Goal: Transaction & Acquisition: Purchase product/service

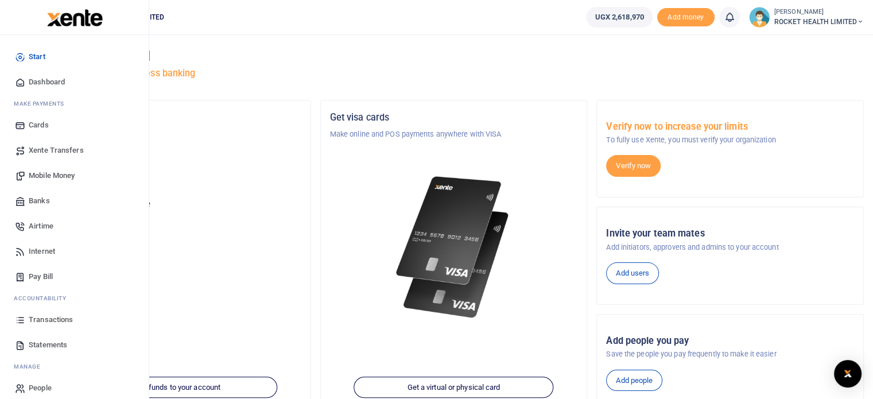
click at [56, 171] on span "Mobile Money" at bounding box center [52, 175] width 46 height 11
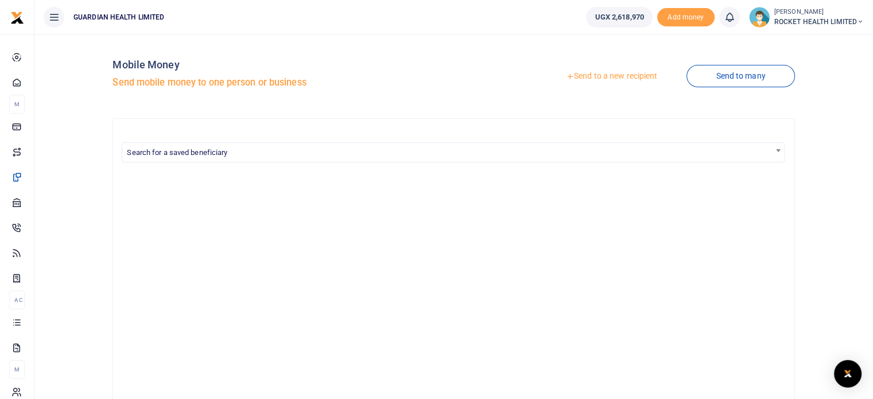
click at [612, 79] on link "Send to a new recipient" at bounding box center [612, 76] width 150 height 21
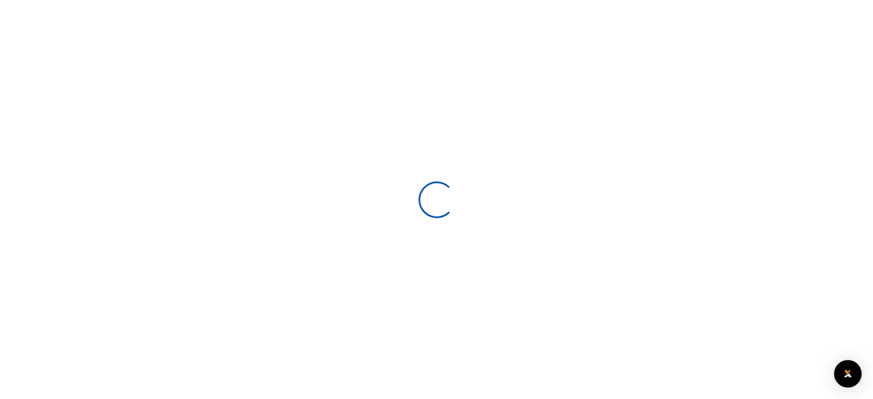
select select
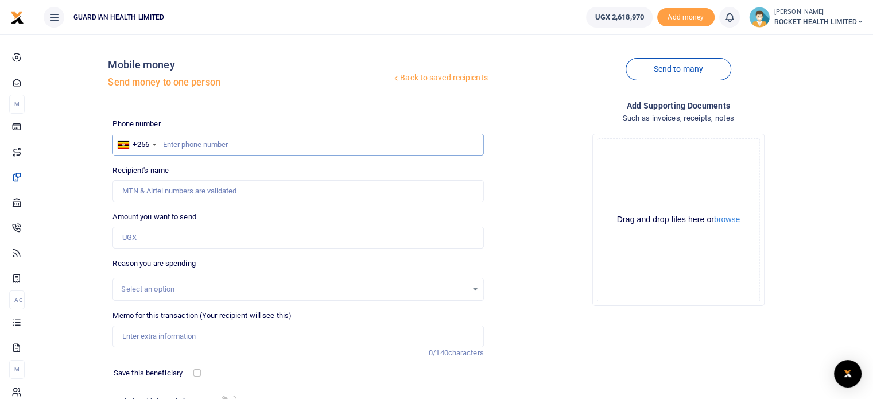
click at [200, 144] on input "text" at bounding box center [298, 145] width 371 height 22
click at [177, 145] on input "text" at bounding box center [298, 145] width 371 height 22
paste input "703787008"
type input "703787008"
type input "Anne Kareba"
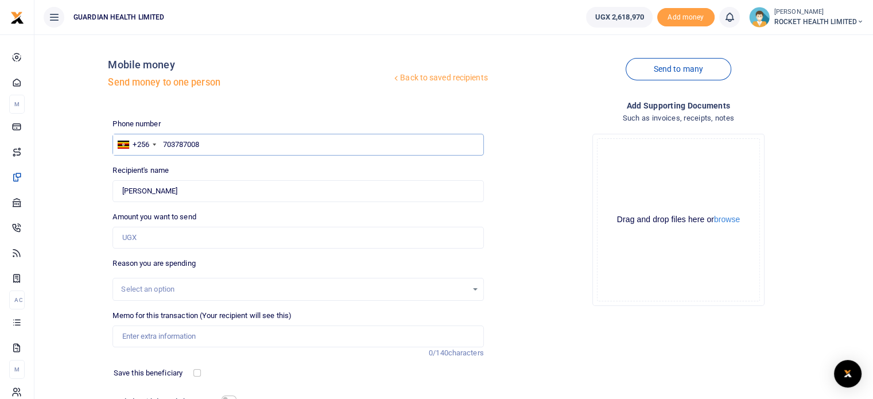
type input "703787008"
click at [134, 239] on input "Amount you want to send" at bounding box center [298, 238] width 371 height 22
type input "46,000"
click at [154, 289] on div "Select an option" at bounding box center [294, 289] width 346 height 11
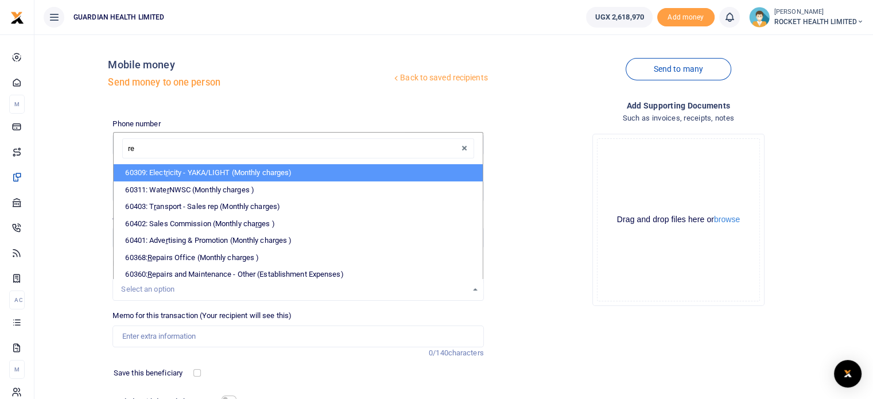
type input "ref"
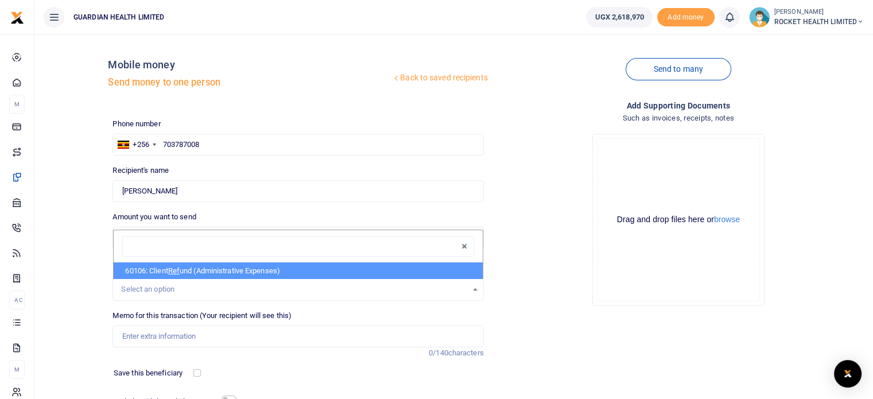
select select "5411"
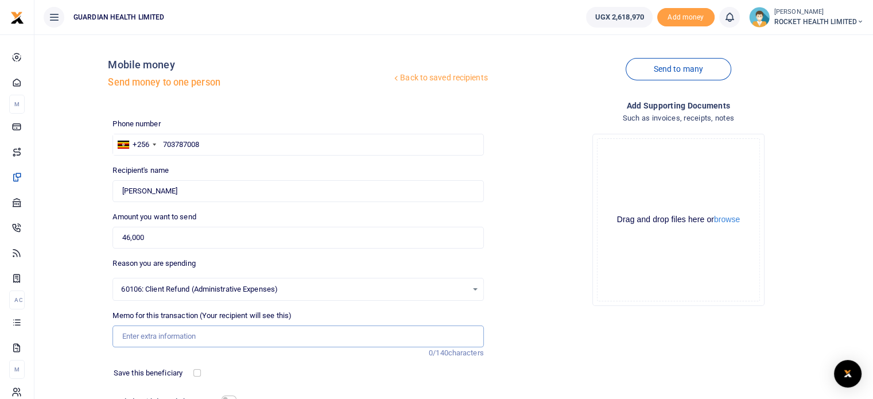
click at [163, 329] on input "Memo for this transaction (Your recipient will see this)" at bounding box center [298, 337] width 371 height 22
click at [148, 335] on input "Memo for this transaction (Your recipient will see this)" at bounding box center [298, 337] width 371 height 22
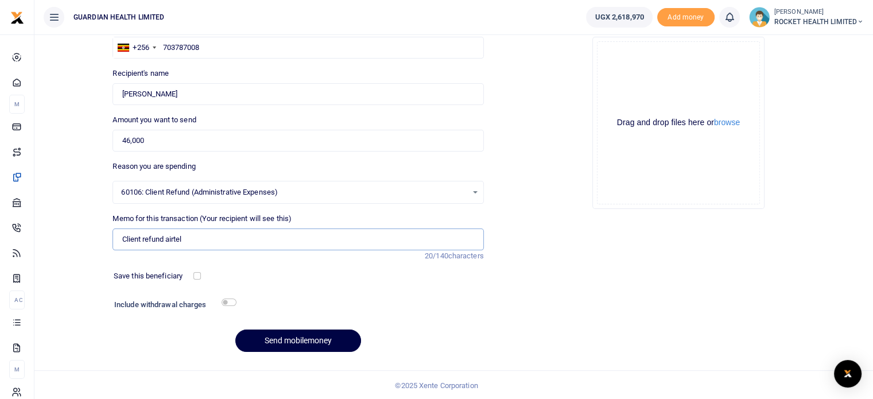
scroll to position [98, 0]
type input "Client refund airtel"
click at [727, 119] on button "browse" at bounding box center [727, 122] width 26 height 9
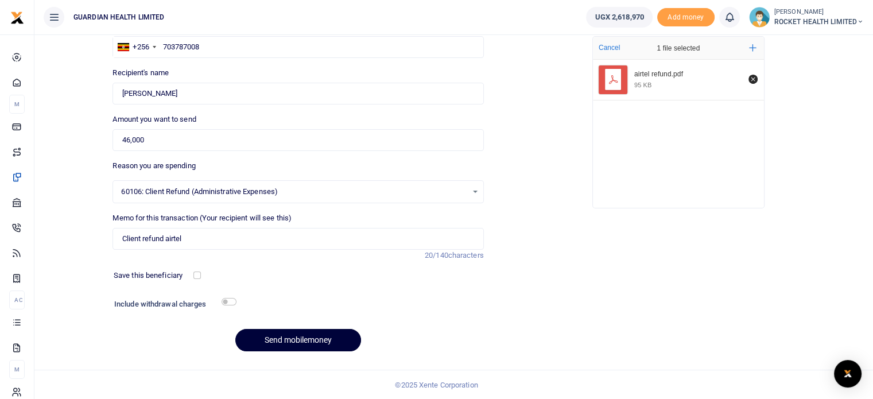
click at [312, 344] on button "Send mobilemoney" at bounding box center [298, 340] width 126 height 22
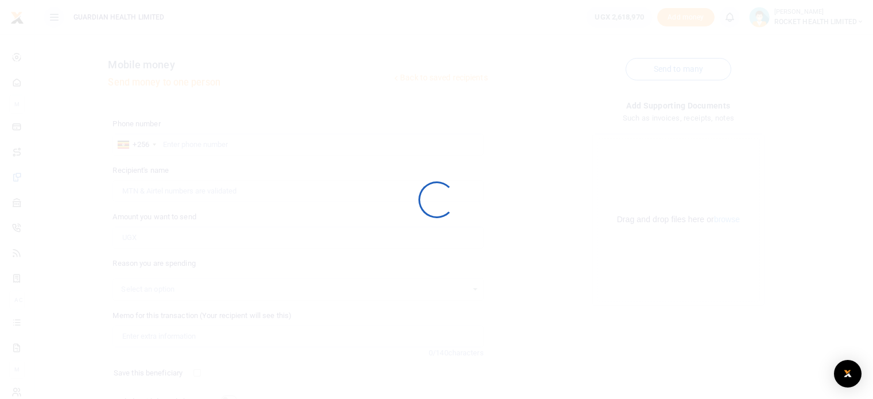
scroll to position [98, 0]
